Goal: Task Accomplishment & Management: Complete application form

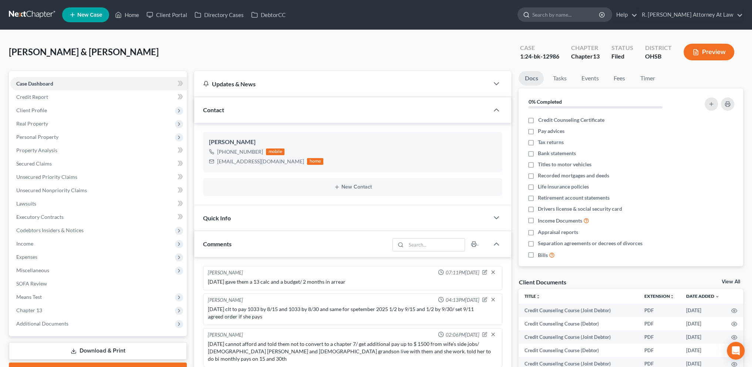
click at [550, 13] on input "search" at bounding box center [566, 15] width 68 height 14
type input "[PERSON_NAME]"
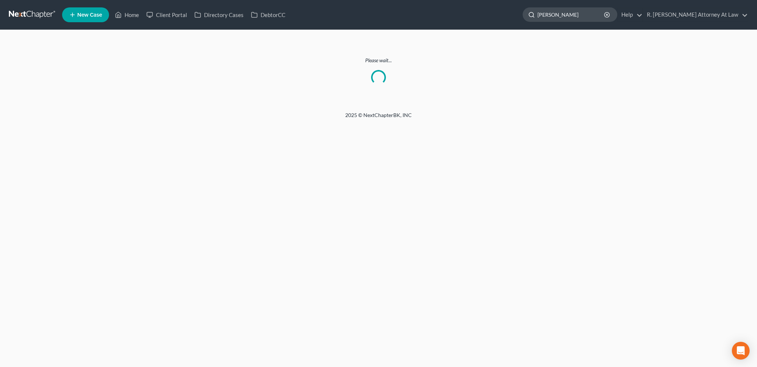
click at [577, 16] on input "[PERSON_NAME]" at bounding box center [572, 15] width 68 height 14
type input "m"
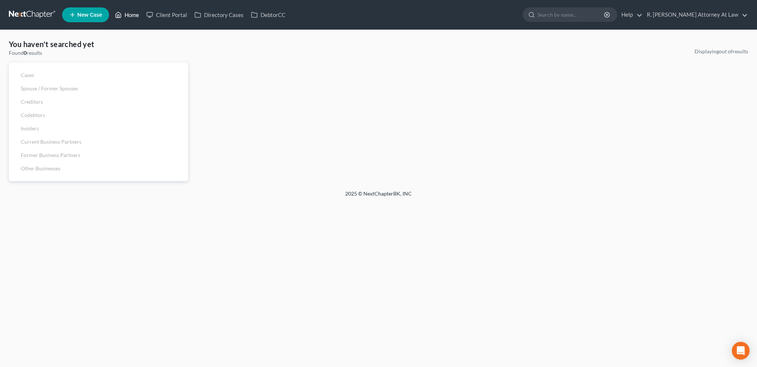
click at [129, 14] on link "Home" at bounding box center [126, 14] width 31 height 13
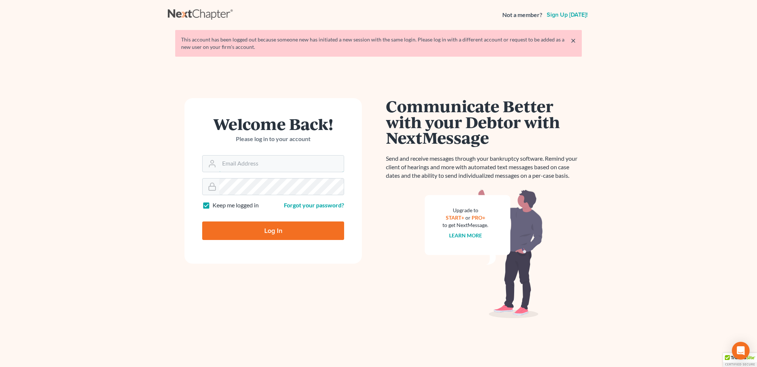
type input "[EMAIL_ADDRESS][DOMAIN_NAME]"
click at [271, 233] on input "Log In" at bounding box center [273, 230] width 142 height 18
type input "Thinking..."
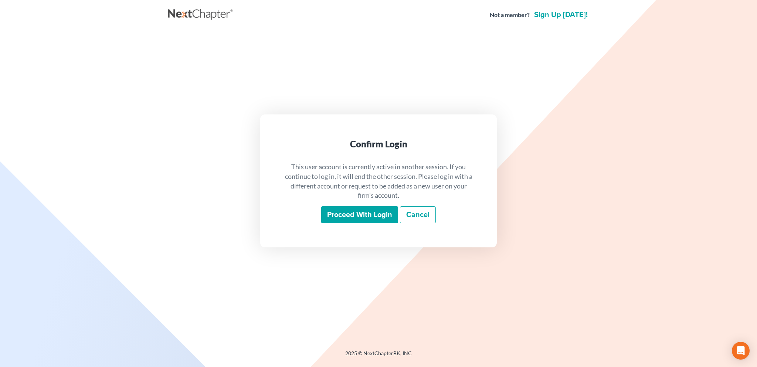
click at [353, 216] on input "Proceed with login" at bounding box center [359, 214] width 77 height 17
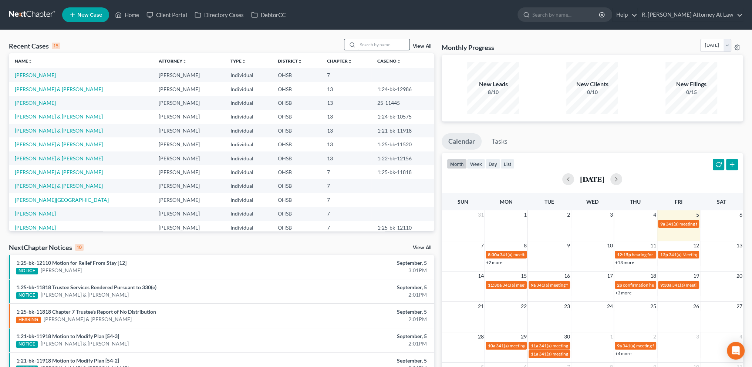
click at [363, 46] on input "search" at bounding box center [384, 44] width 52 height 11
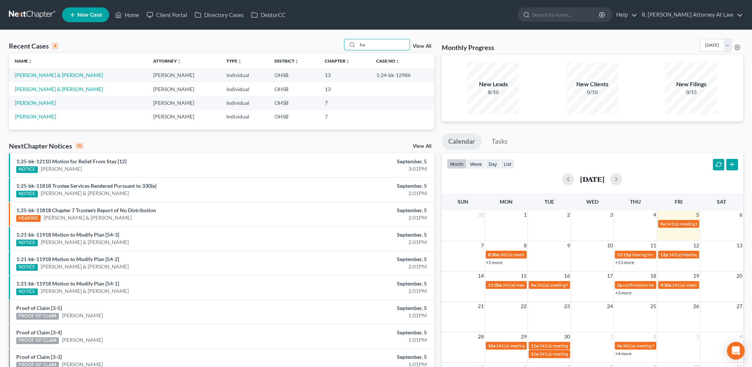
type input "h"
type input "thomas"
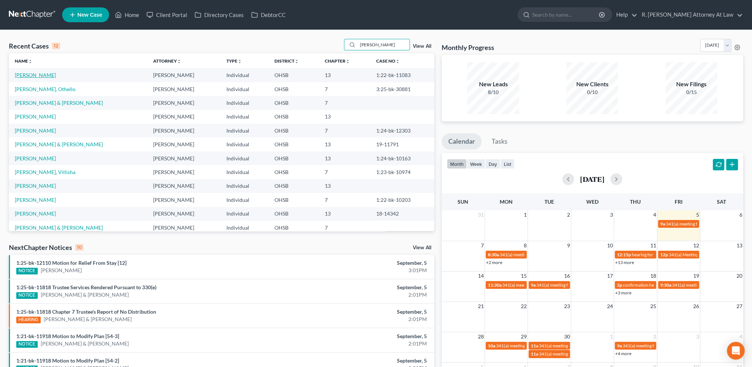
click at [40, 73] on link "Thomas, Andre" at bounding box center [35, 75] width 41 height 6
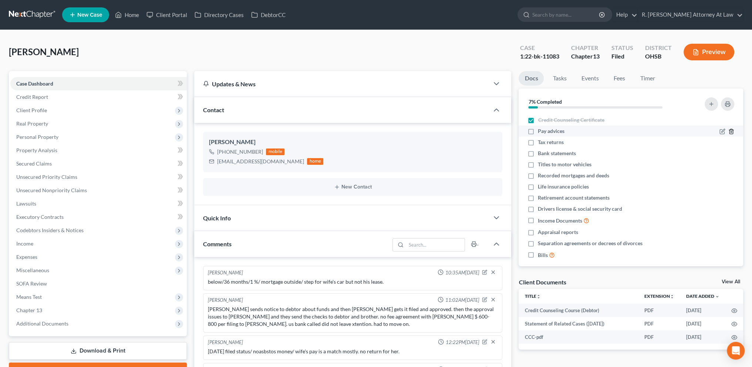
scroll to position [2, 0]
click at [135, 14] on link "Home" at bounding box center [126, 14] width 31 height 13
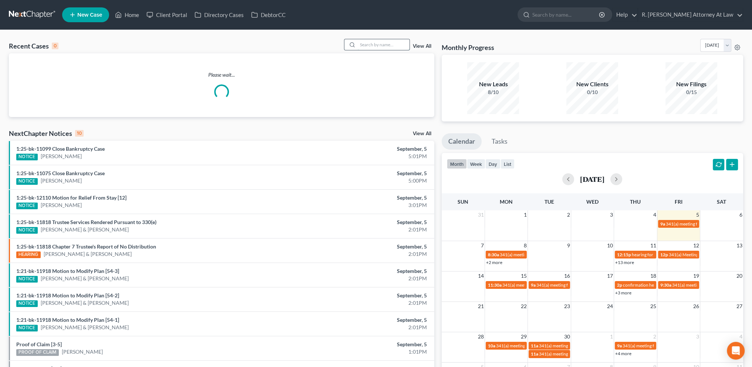
click at [367, 48] on input "search" at bounding box center [384, 44] width 52 height 11
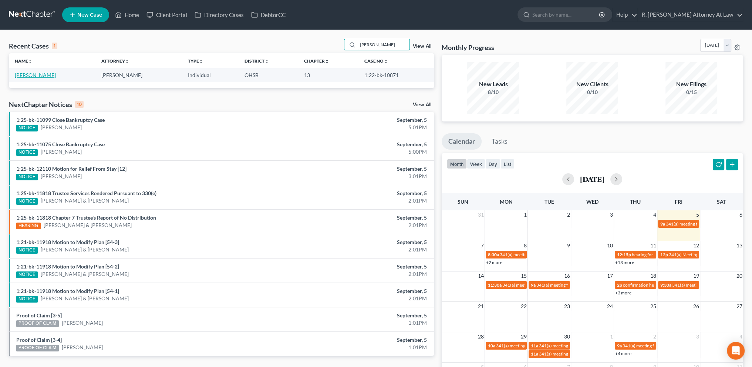
type input "wagers"
click at [24, 75] on link "Wagers, Anthony" at bounding box center [35, 75] width 41 height 6
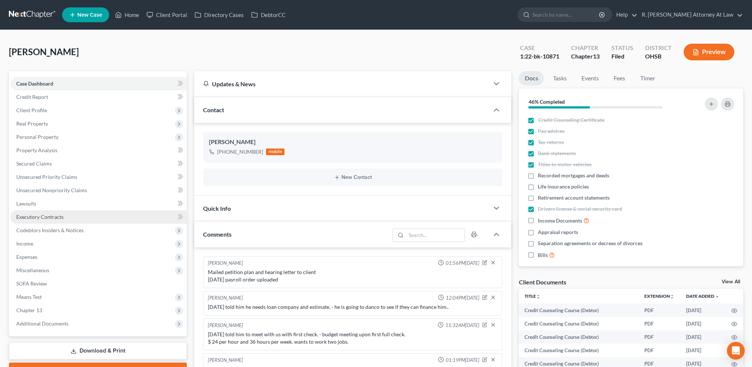
scroll to position [67, 0]
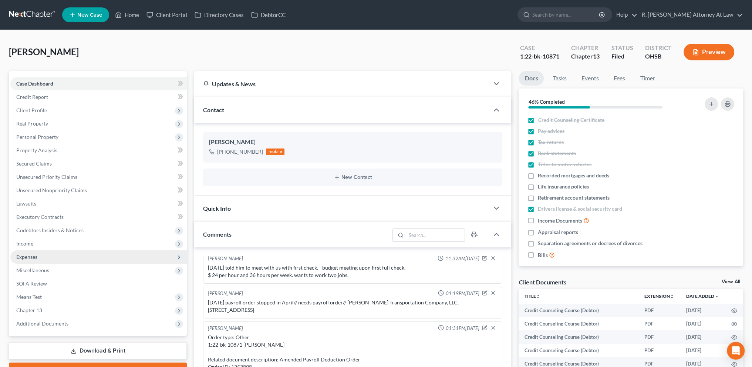
click at [19, 253] on span "Expenses" at bounding box center [98, 256] width 176 height 13
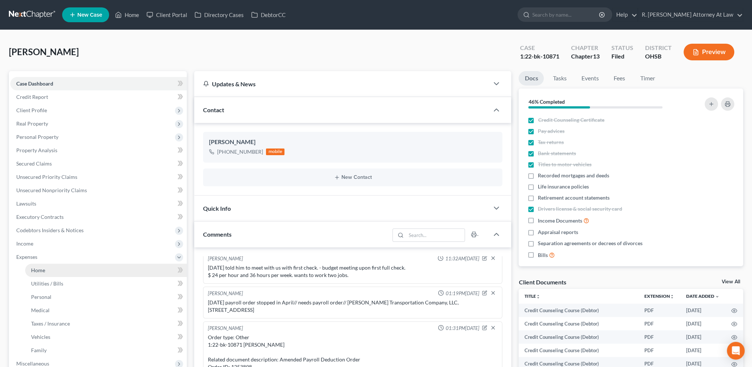
click at [38, 267] on span "Home" at bounding box center [38, 270] width 14 height 6
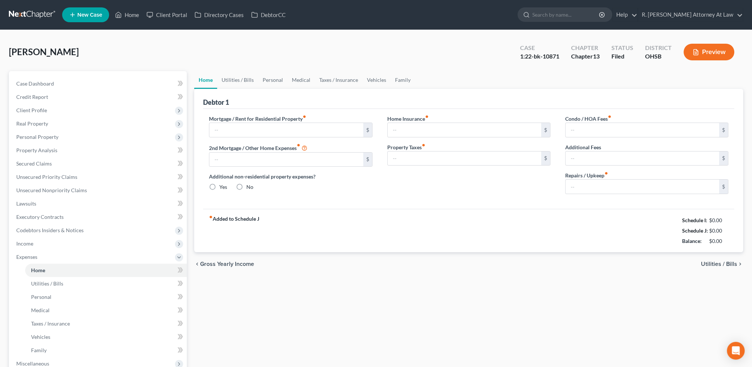
type input "350.00"
type input "0.00"
radio input "true"
type input "0.00"
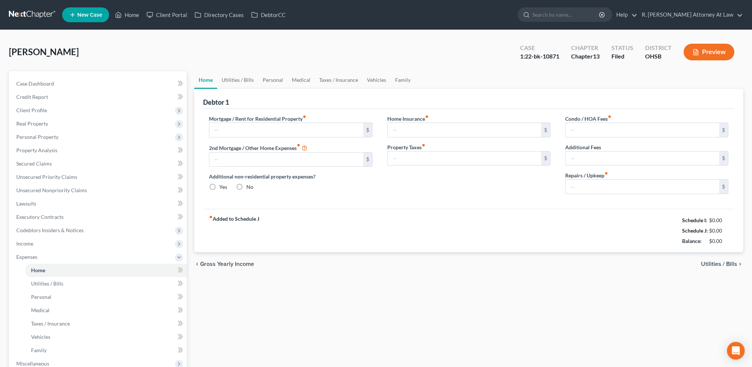
type input "0.00"
click at [234, 78] on link "Utilities / Bills" at bounding box center [237, 80] width 41 height 18
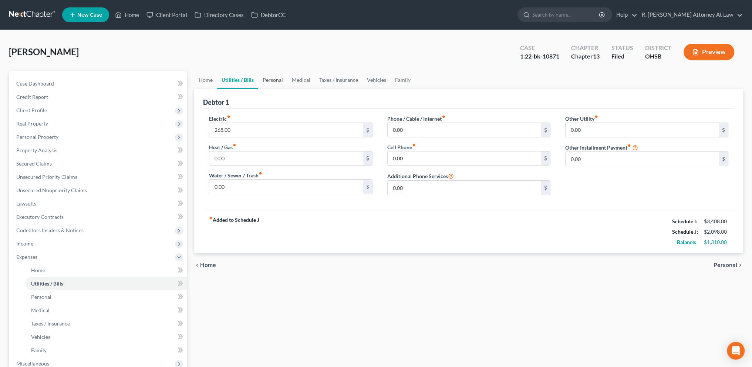
click at [271, 80] on link "Personal" at bounding box center [272, 80] width 29 height 18
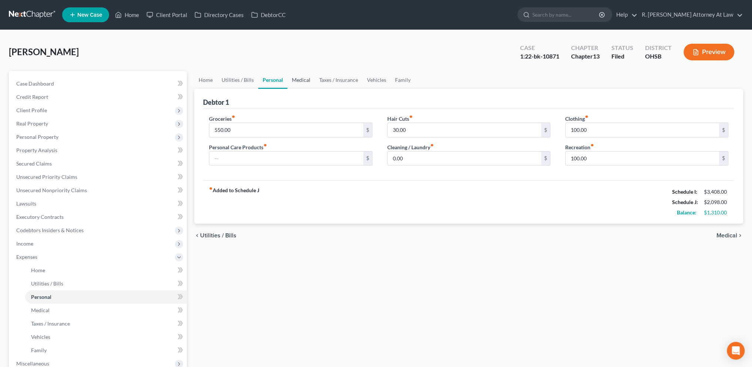
click at [307, 80] on link "Medical" at bounding box center [300, 80] width 27 height 18
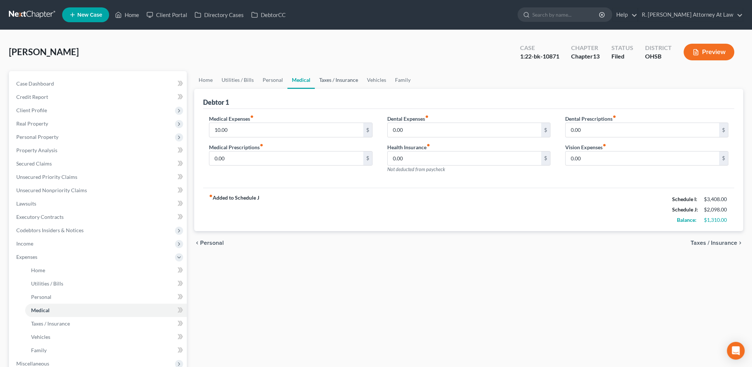
click at [329, 79] on link "Taxes / Insurance" at bounding box center [339, 80] width 48 height 18
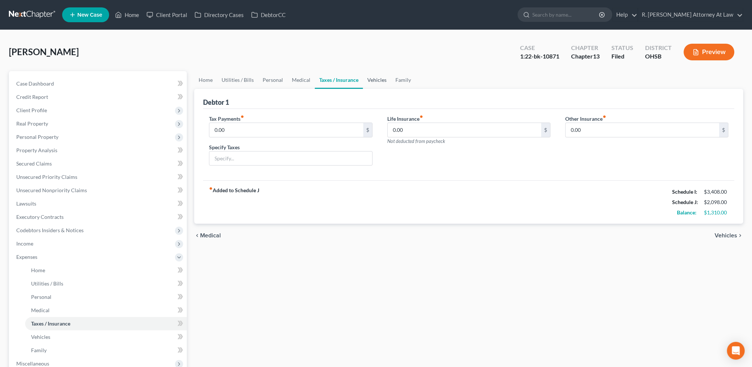
click at [371, 76] on link "Vehicles" at bounding box center [377, 80] width 28 height 18
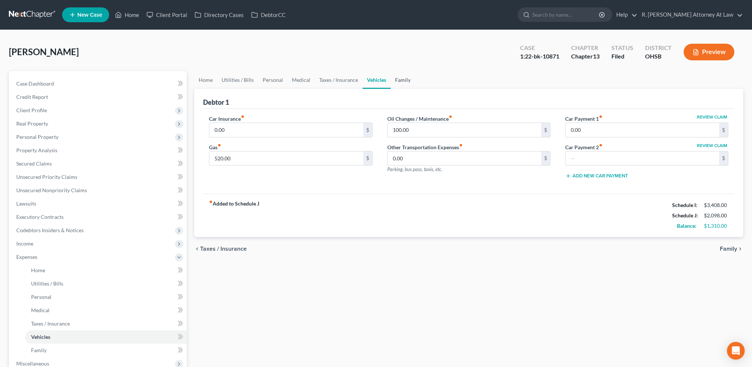
click at [405, 75] on link "Family" at bounding box center [403, 80] width 24 height 18
